Goal: Information Seeking & Learning: Learn about a topic

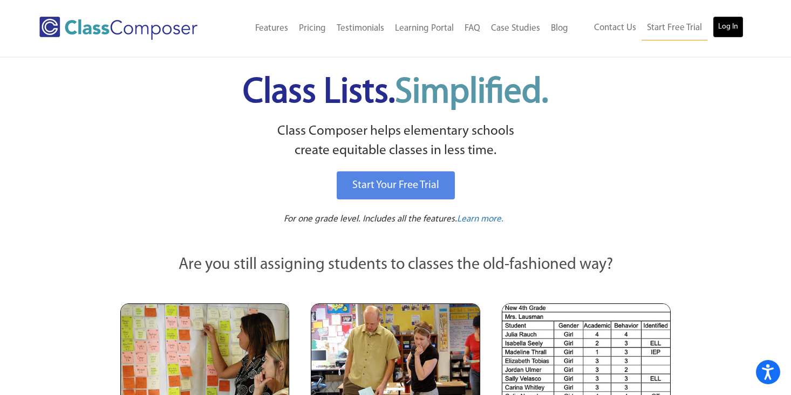
click at [725, 28] on link "Log In" at bounding box center [728, 27] width 31 height 22
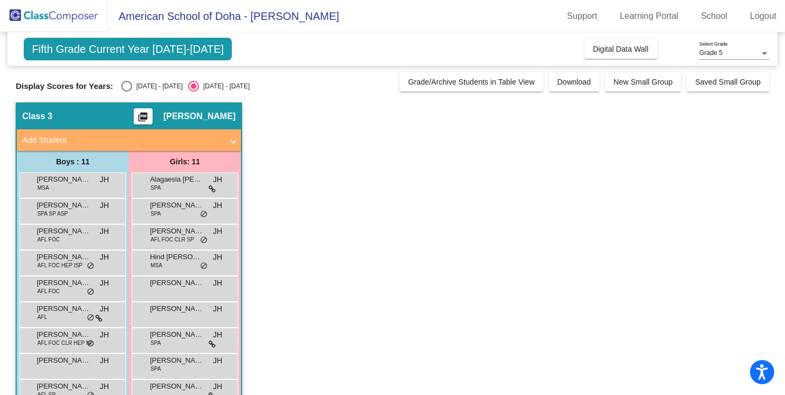
click at [126, 86] on div "Select an option" at bounding box center [126, 86] width 11 height 11
click at [126, 92] on input "2024 - 2025" at bounding box center [126, 92] width 1 height 1
radio input "true"
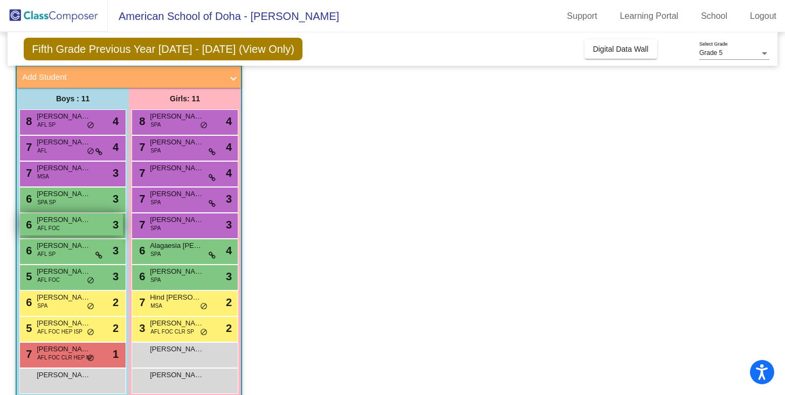
scroll to position [79, 0]
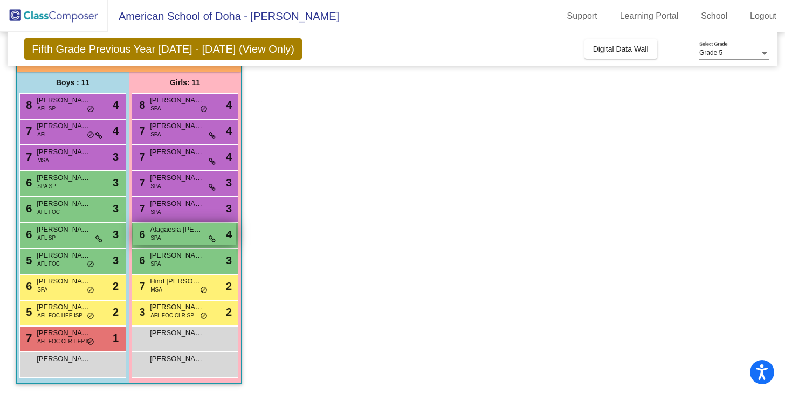
click at [172, 237] on div "6 Alagaesia Eila Govarthanan SPA lock do_not_disturb_alt 4" at bounding box center [184, 234] width 103 height 22
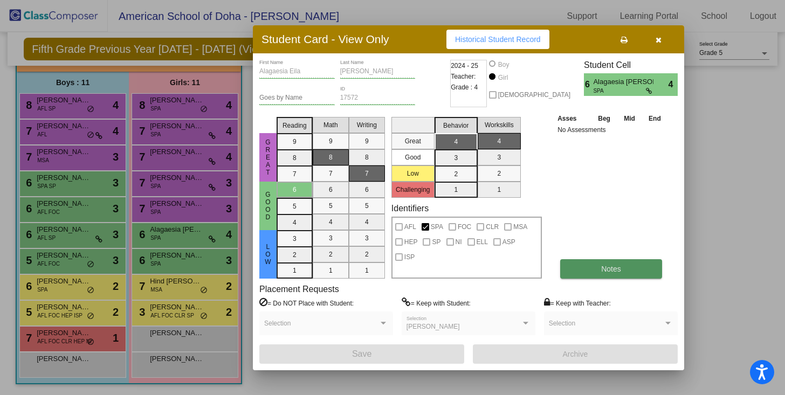
click at [621, 273] on button "Notes" at bounding box center [612, 268] width 102 height 19
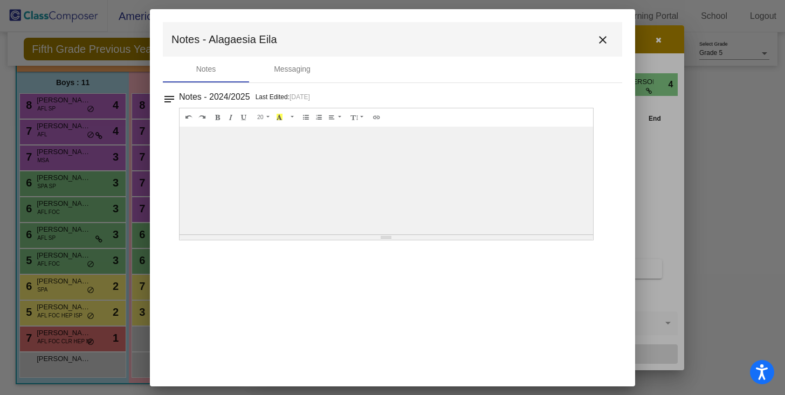
click at [234, 99] on h3 "Notes - 2024/2025" at bounding box center [214, 97] width 71 height 15
click at [167, 100] on mat-icon "notes" at bounding box center [169, 96] width 13 height 13
click at [309, 292] on mat-dialog-container "Notes - Alagaesia Eila close Notes Messaging notes Notes - 2024/2025 Last Edite…" at bounding box center [393, 198] width 486 height 378
click at [349, 277] on mat-dialog-container "Notes - Alagaesia Eila close Notes Messaging notes Notes - 2024/2025 Last Edite…" at bounding box center [393, 198] width 486 height 378
click at [169, 101] on mat-icon "notes" at bounding box center [169, 96] width 13 height 13
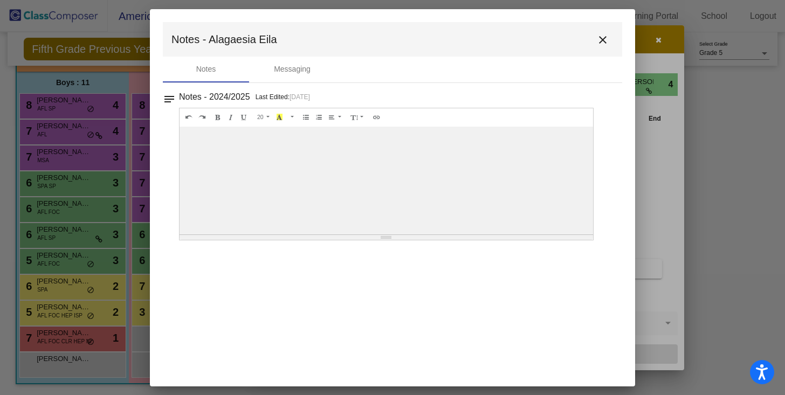
click at [386, 237] on div "Resize" at bounding box center [386, 237] width 11 height 1
click at [324, 295] on mat-dialog-container "Notes - Alagaesia Eila close Notes Messaging notes Notes - 2024/2025 Last Edite…" at bounding box center [393, 198] width 486 height 378
click at [173, 98] on mat-icon "notes" at bounding box center [169, 96] width 13 height 13
click at [602, 38] on mat-icon "close" at bounding box center [603, 39] width 13 height 13
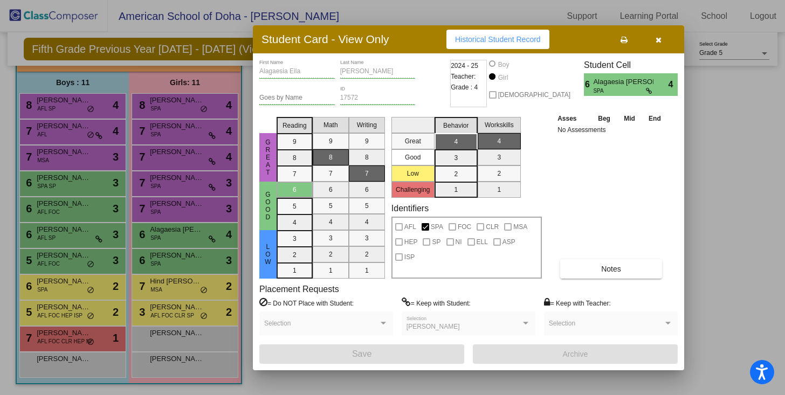
click at [178, 131] on div at bounding box center [392, 197] width 785 height 395
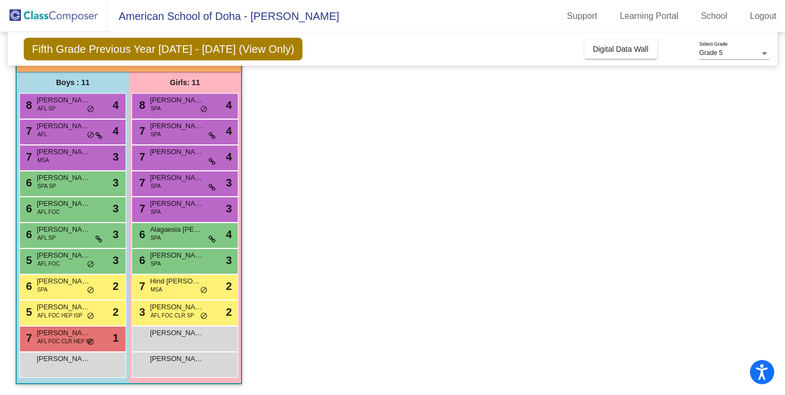
click at [178, 131] on span "Mishika Shetty" at bounding box center [177, 126] width 54 height 11
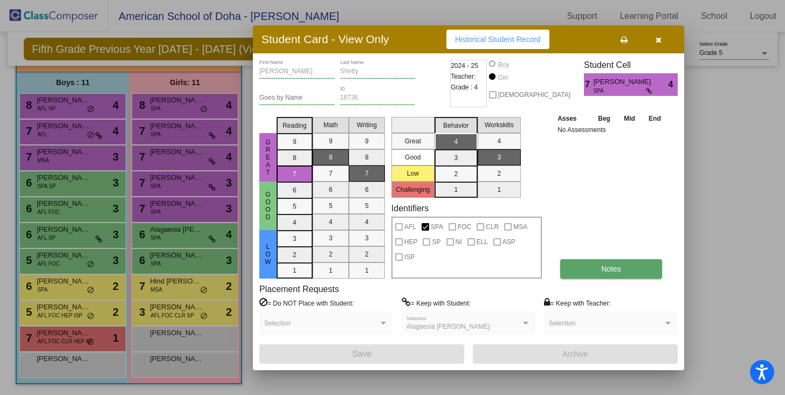
click at [619, 272] on span "Notes" at bounding box center [612, 269] width 20 height 9
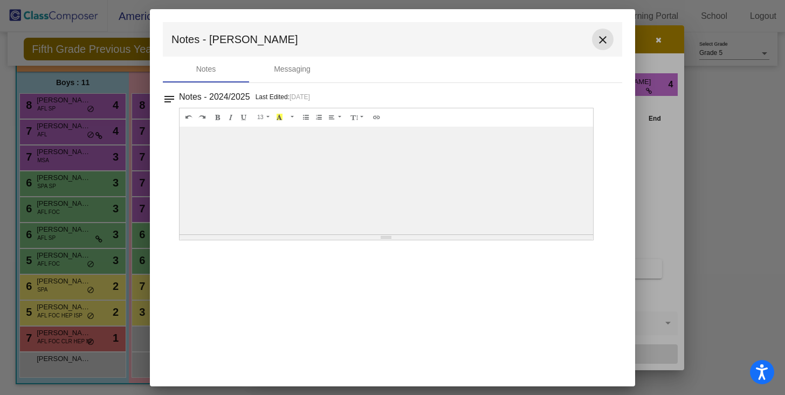
click at [604, 38] on mat-icon "close" at bounding box center [603, 39] width 13 height 13
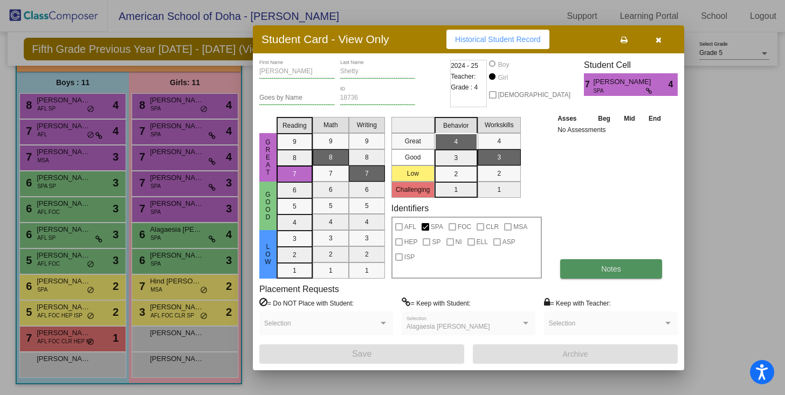
click at [621, 271] on span "Notes" at bounding box center [612, 269] width 20 height 9
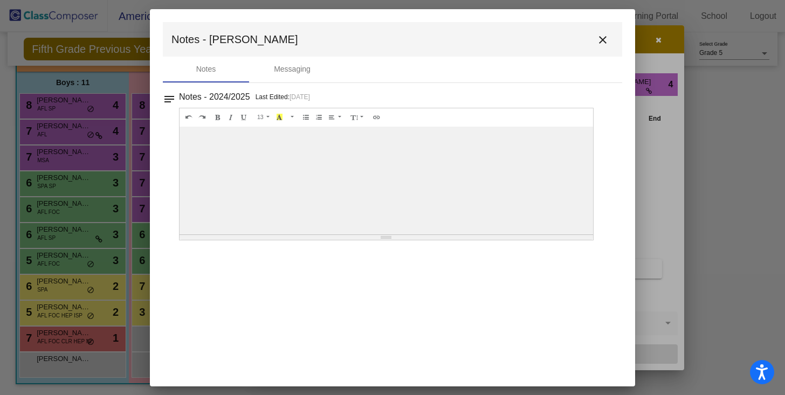
click at [602, 38] on mat-icon "close" at bounding box center [603, 39] width 13 height 13
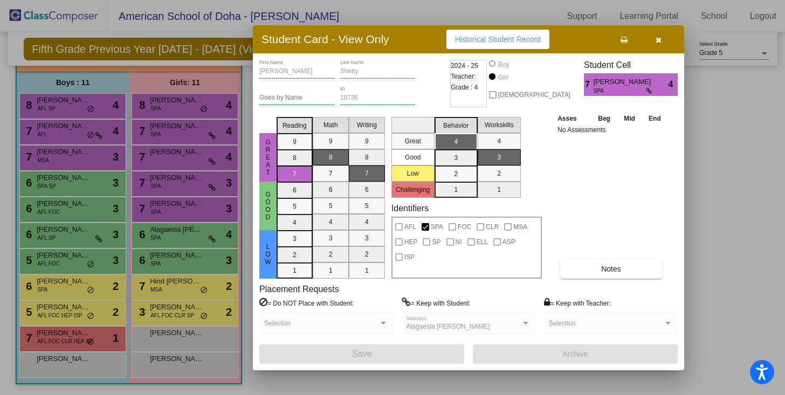
click at [168, 229] on div at bounding box center [392, 197] width 785 height 395
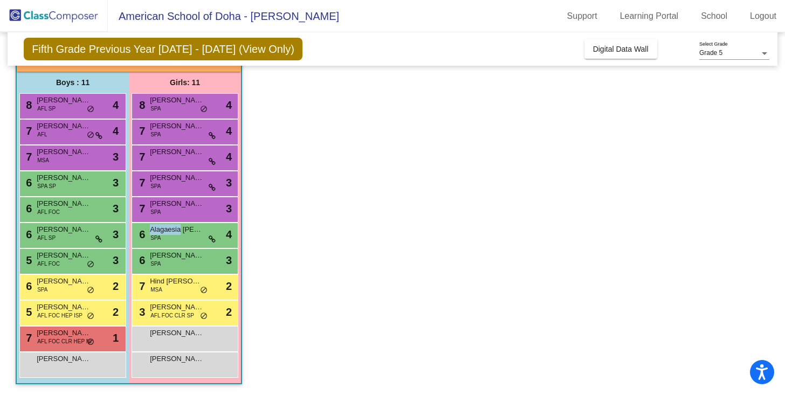
click at [168, 229] on span "Alagaesia Eila Govarthanan" at bounding box center [177, 229] width 54 height 11
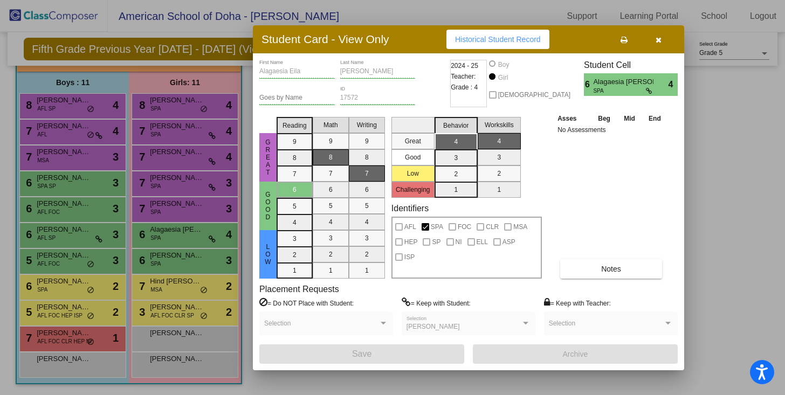
click at [72, 109] on div at bounding box center [392, 197] width 785 height 395
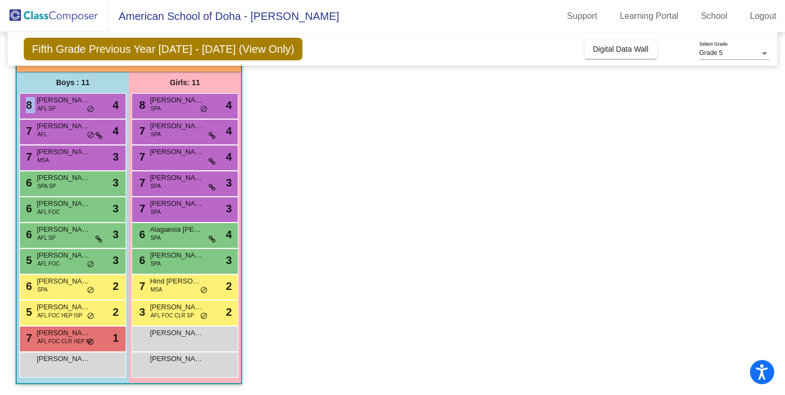
click at [72, 109] on div "8 Mason Brady Alwert AFL SP lock do_not_disturb_alt 4" at bounding box center [71, 105] width 103 height 22
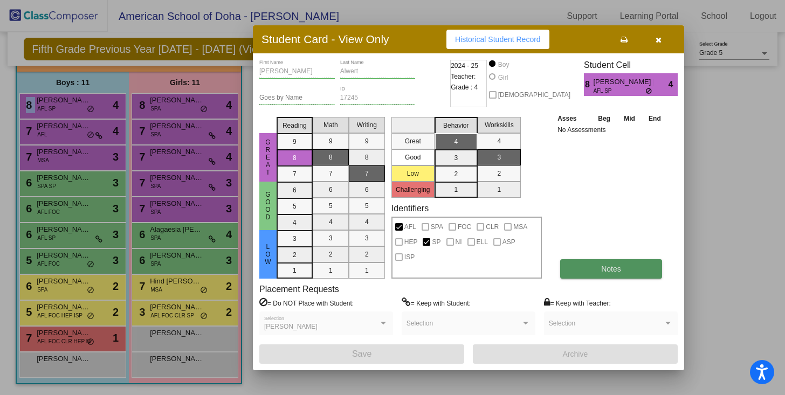
click at [626, 266] on button "Notes" at bounding box center [612, 268] width 102 height 19
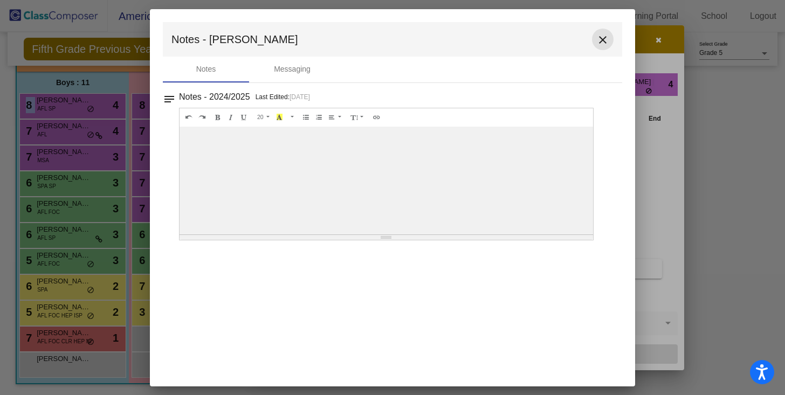
click at [603, 38] on mat-icon "close" at bounding box center [603, 39] width 13 height 13
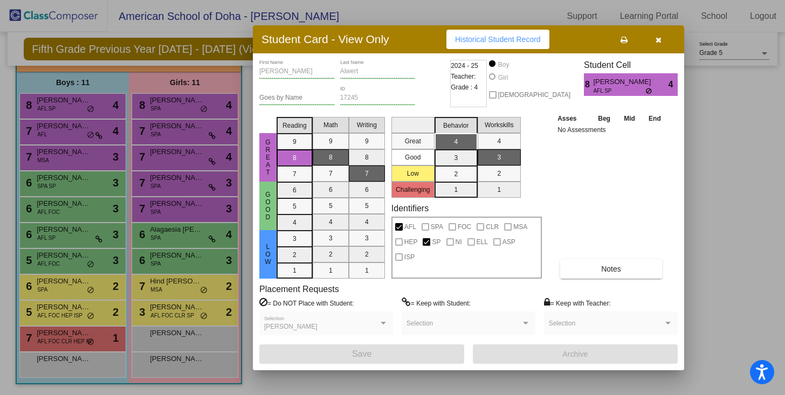
click at [52, 128] on div at bounding box center [392, 197] width 785 height 395
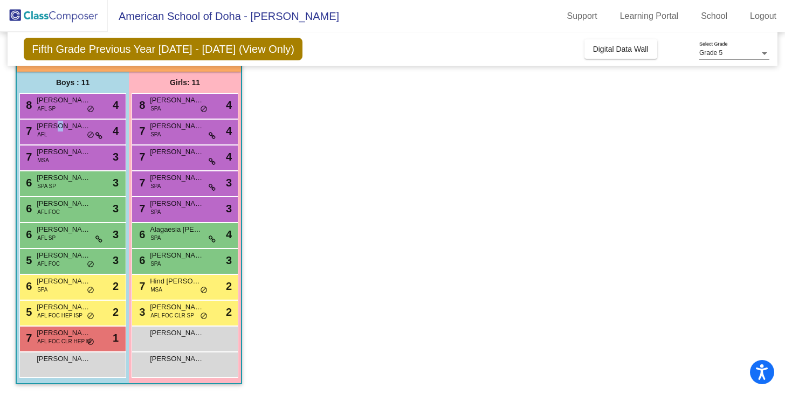
click at [52, 128] on span "Indra Shanbhogue" at bounding box center [64, 126] width 54 height 11
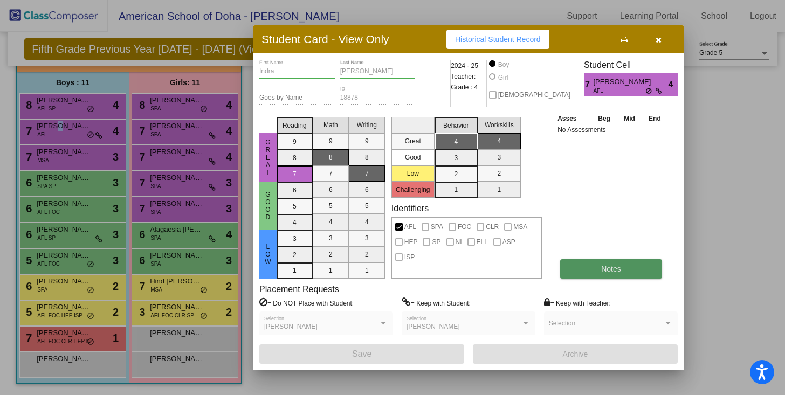
click at [609, 272] on span "Notes" at bounding box center [612, 269] width 20 height 9
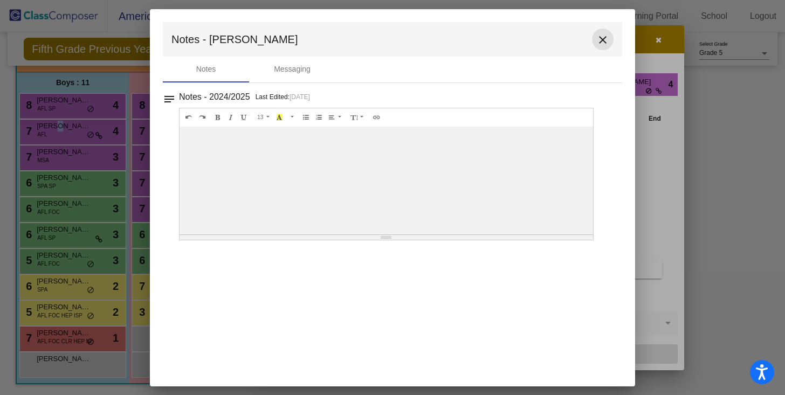
click at [602, 39] on mat-icon "close" at bounding box center [603, 39] width 13 height 13
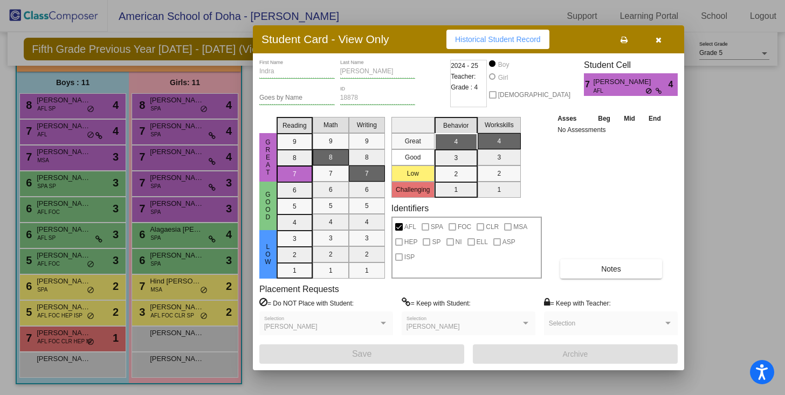
click at [47, 155] on div at bounding box center [392, 197] width 785 height 395
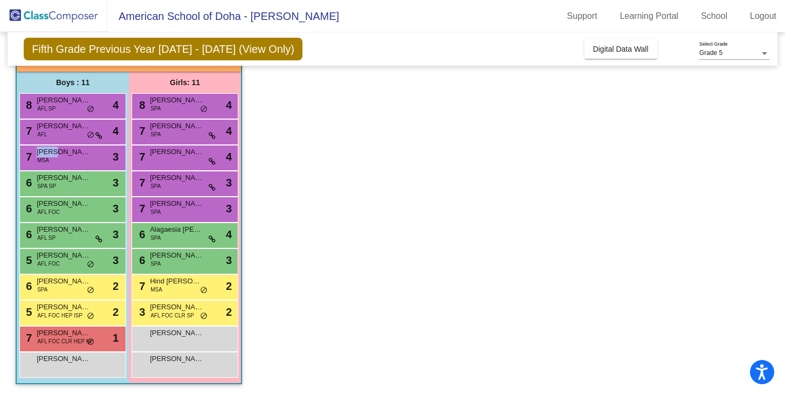
click at [47, 155] on span "Aiden Jaber" at bounding box center [64, 152] width 54 height 11
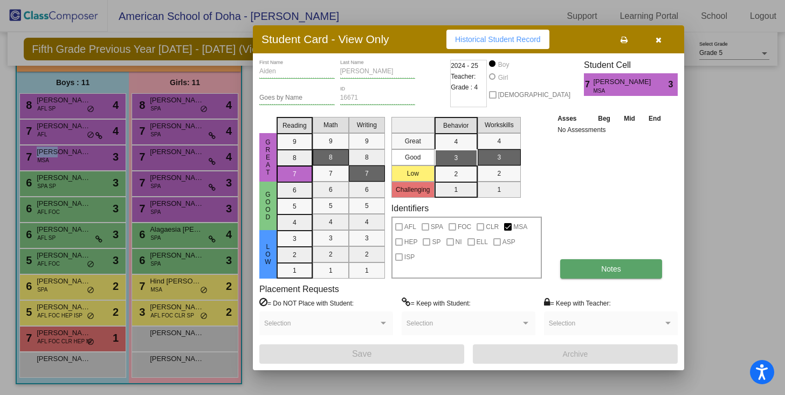
click at [614, 271] on span "Notes" at bounding box center [612, 269] width 20 height 9
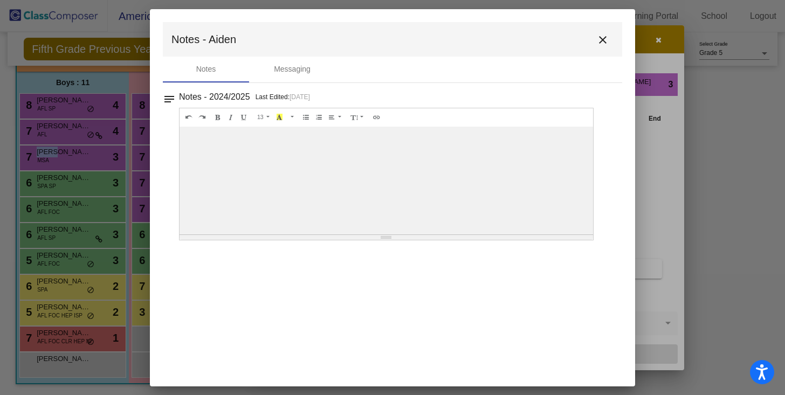
click at [604, 38] on mat-icon "close" at bounding box center [603, 39] width 13 height 13
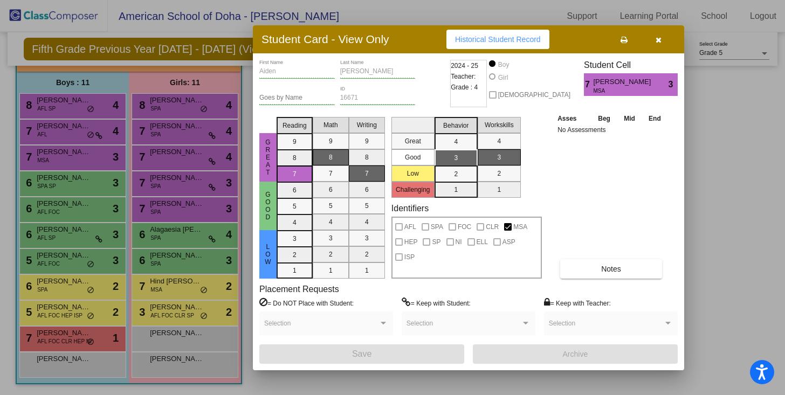
click at [62, 180] on div at bounding box center [392, 197] width 785 height 395
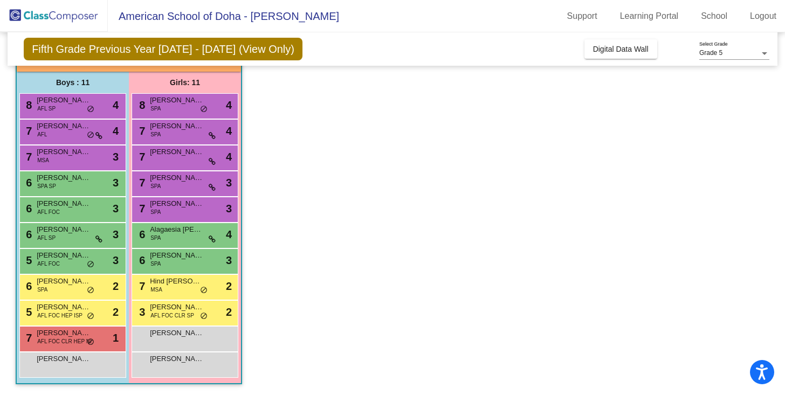
click at [62, 180] on span "Andrew Urbanski" at bounding box center [64, 178] width 54 height 11
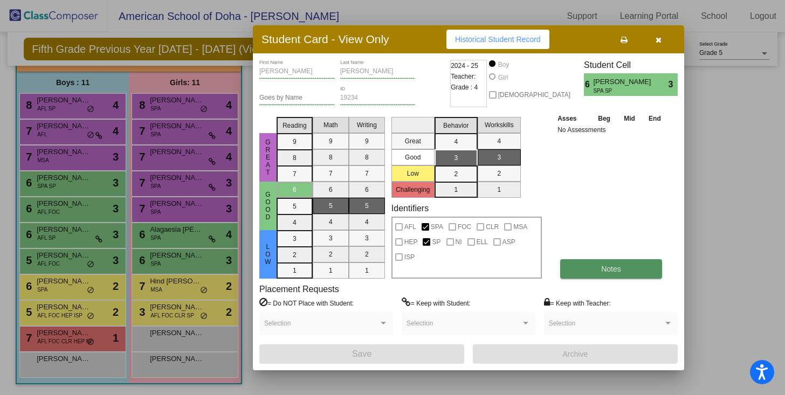
click at [603, 271] on span "Notes" at bounding box center [612, 269] width 20 height 9
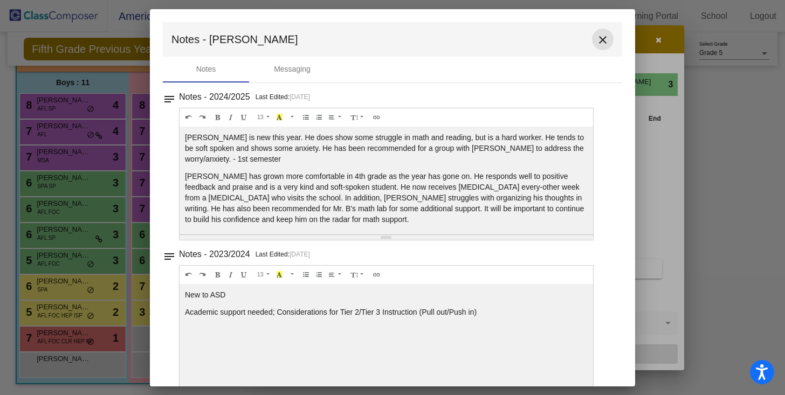
click at [599, 36] on mat-icon "close" at bounding box center [603, 39] width 13 height 13
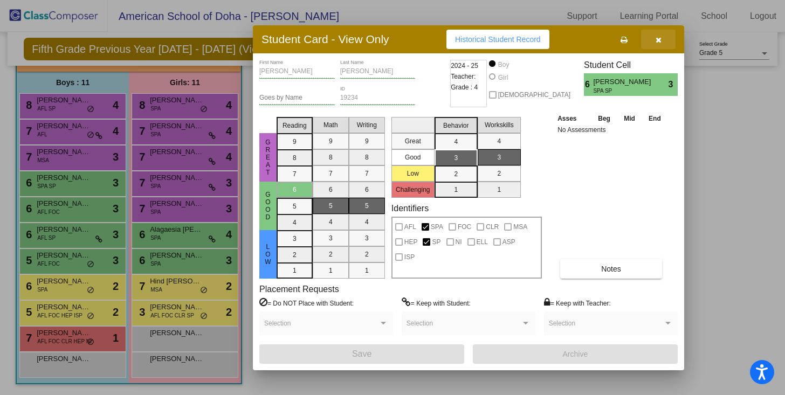
click at [660, 40] on icon "button" at bounding box center [659, 40] width 6 height 8
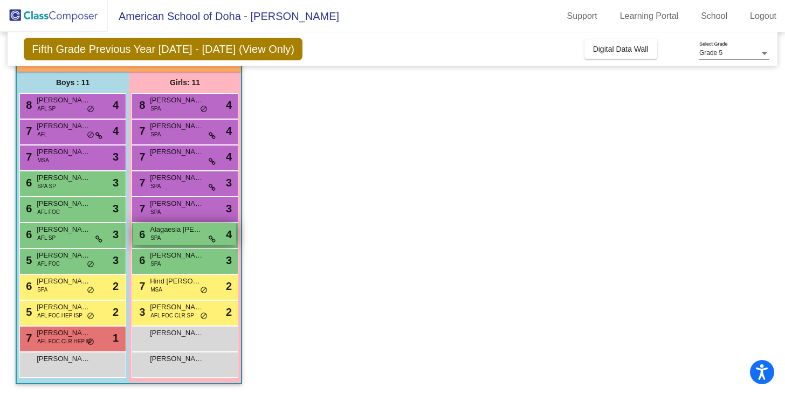
click at [179, 228] on span "Alagaesia Eila Govarthanan" at bounding box center [177, 229] width 54 height 11
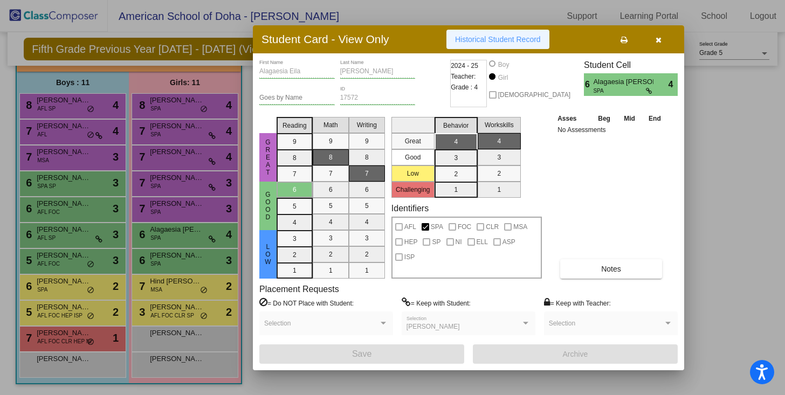
click at [487, 36] on span "Historical Student Record" at bounding box center [498, 39] width 86 height 9
click at [657, 38] on icon "button" at bounding box center [659, 40] width 6 height 8
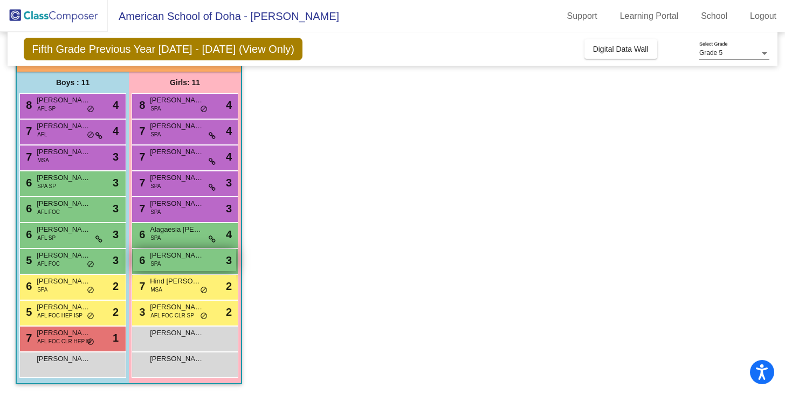
click at [174, 262] on div "6 Reysha Al Binti SPA lock do_not_disturb_alt 3" at bounding box center [184, 260] width 103 height 22
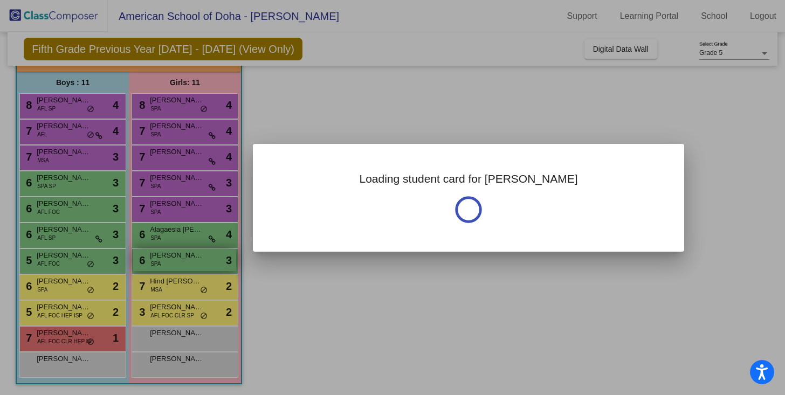
click at [174, 262] on div at bounding box center [392, 197] width 785 height 395
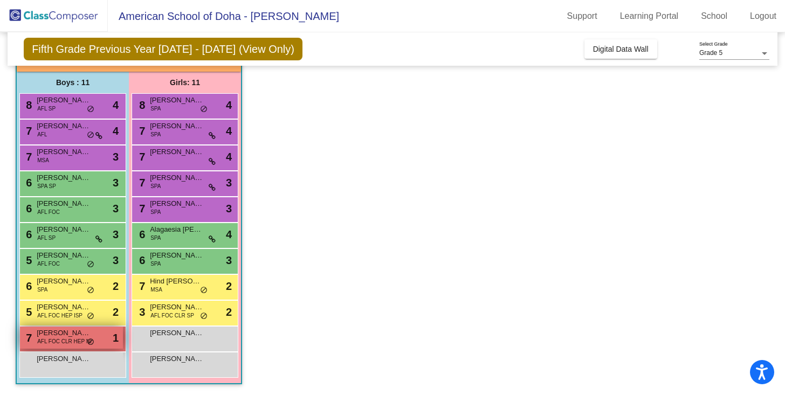
click at [71, 332] on span "Joaquin Ayala" at bounding box center [64, 333] width 54 height 11
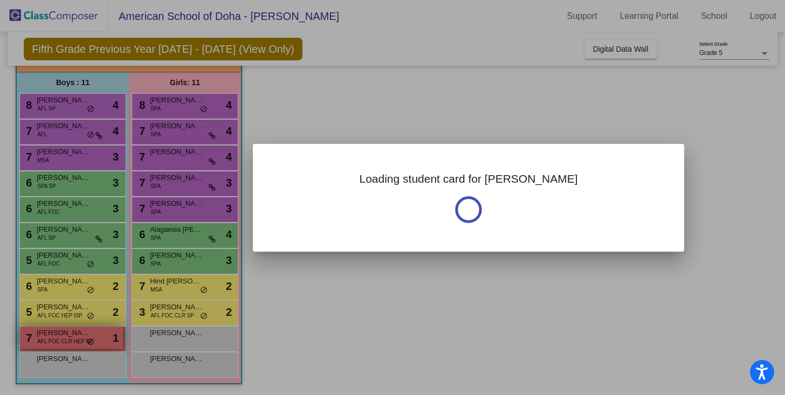
click at [71, 332] on div at bounding box center [392, 197] width 785 height 395
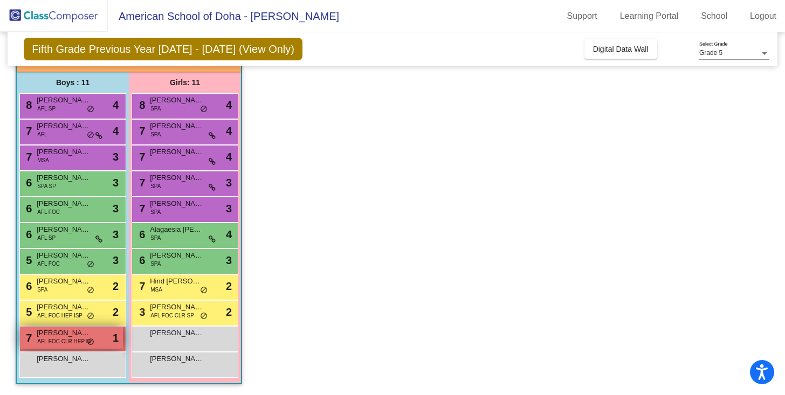
click at [71, 332] on span "Joaquin Ayala" at bounding box center [64, 333] width 54 height 11
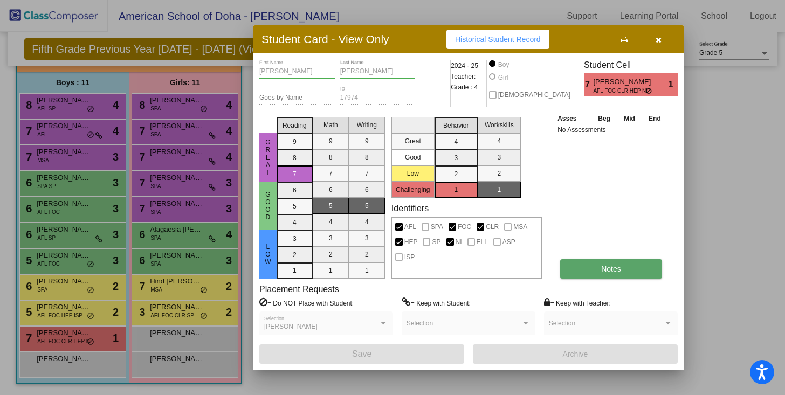
click at [612, 272] on span "Notes" at bounding box center [612, 269] width 20 height 9
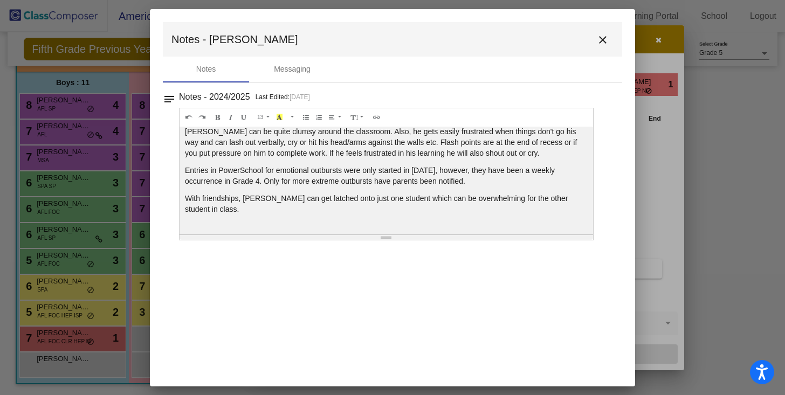
scroll to position [104, 0]
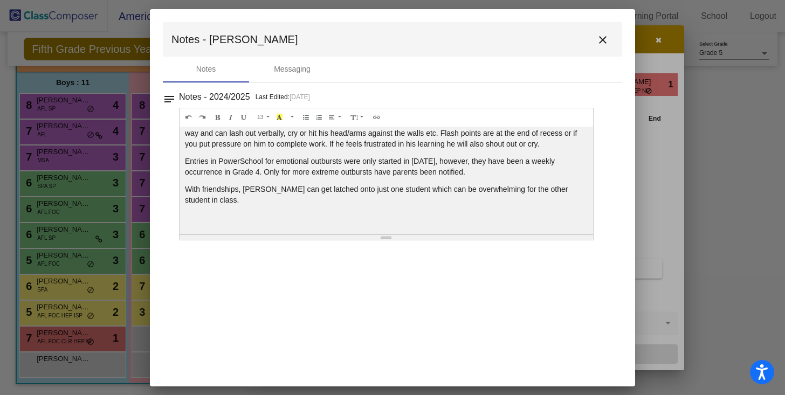
click at [604, 39] on mat-icon "close" at bounding box center [603, 39] width 13 height 13
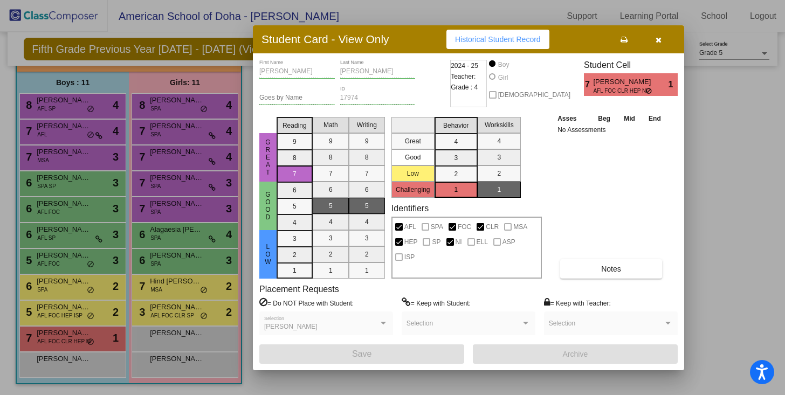
click at [658, 40] on icon "button" at bounding box center [659, 40] width 6 height 8
